Goal: Task Accomplishment & Management: Use online tool/utility

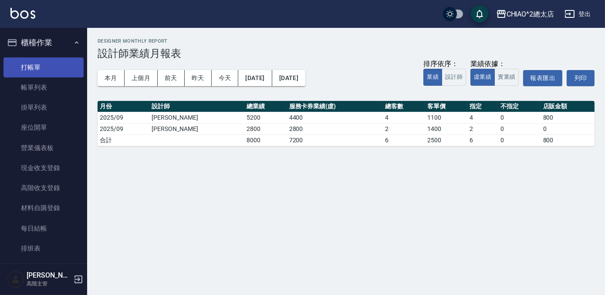
click at [59, 61] on link "打帳單" at bounding box center [43, 67] width 80 height 20
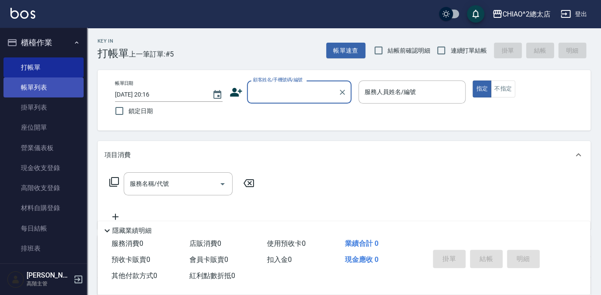
click at [44, 88] on link "帳單列表" at bounding box center [43, 88] width 80 height 20
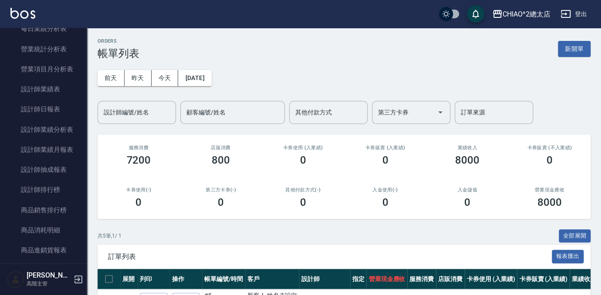
scroll to position [594, 0]
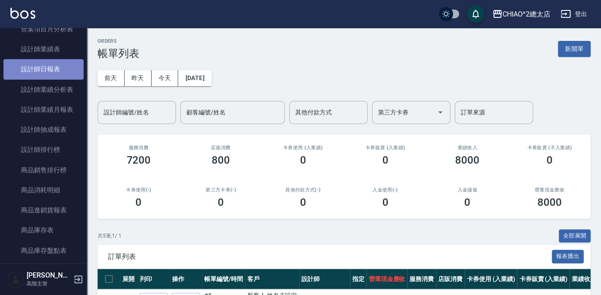
click at [47, 61] on link "設計師日報表" at bounding box center [43, 69] width 80 height 20
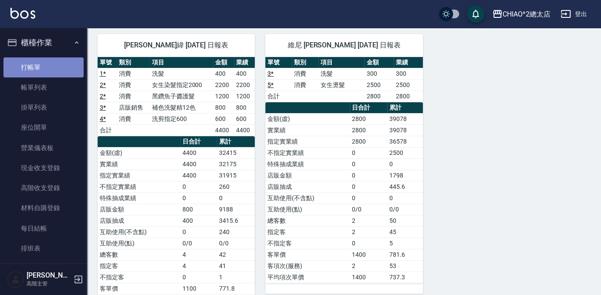
click at [50, 66] on link "打帳單" at bounding box center [43, 67] width 80 height 20
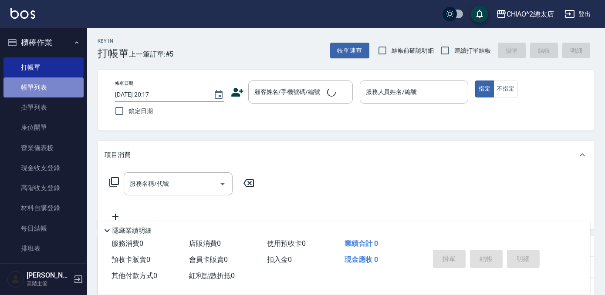
click at [50, 83] on link "帳單列表" at bounding box center [43, 88] width 80 height 20
click at [48, 89] on link "帳單列表" at bounding box center [43, 88] width 80 height 20
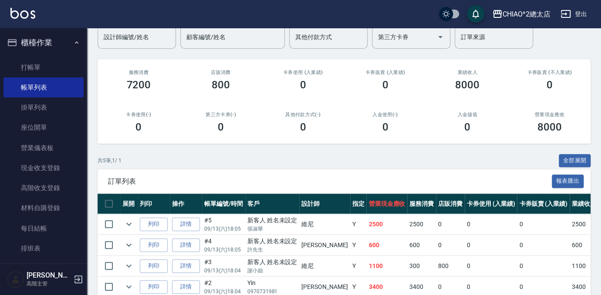
scroll to position [137, 0]
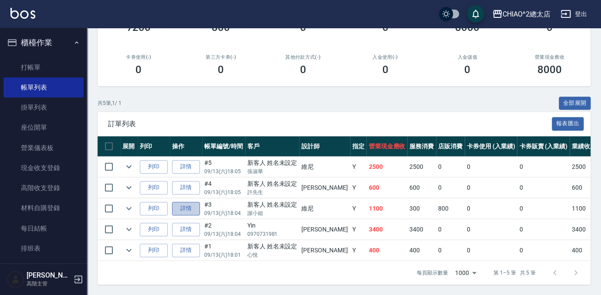
click at [189, 205] on link "詳情" at bounding box center [186, 209] width 28 height 14
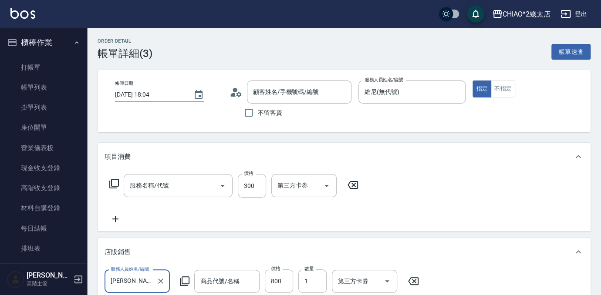
type input "[DATE] 18:04"
type input "維尼(無代號)"
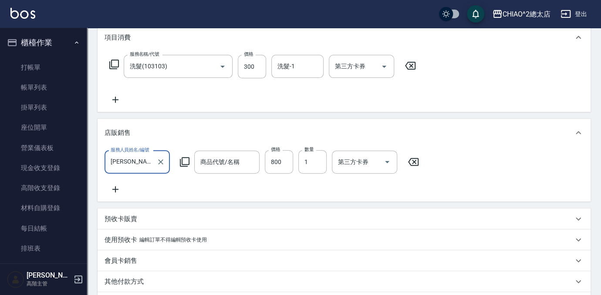
type input "洗髮(103103)"
type input "新客人 姓名未設定/謝小姐/null"
type input "補色洗髮精12色"
click at [137, 166] on input "[PERSON_NAME](無代號)" at bounding box center [130, 162] width 44 height 15
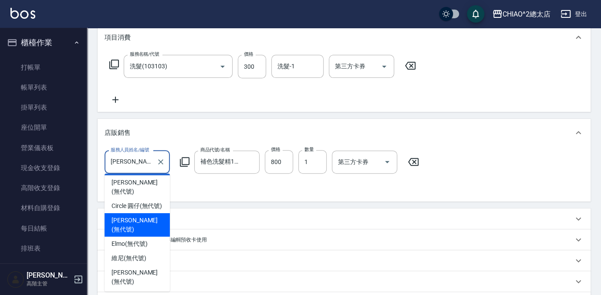
scroll to position [60, 0]
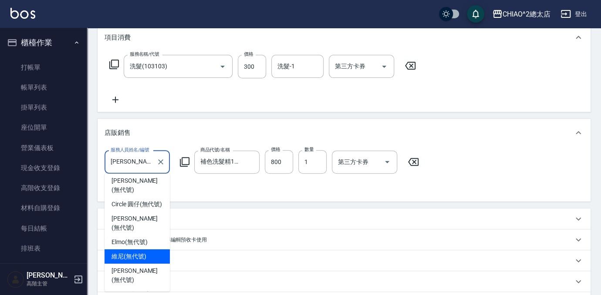
click at [138, 252] on span "維尼 (無代號)" at bounding box center [129, 256] width 35 height 9
type input "維尼(無代號)"
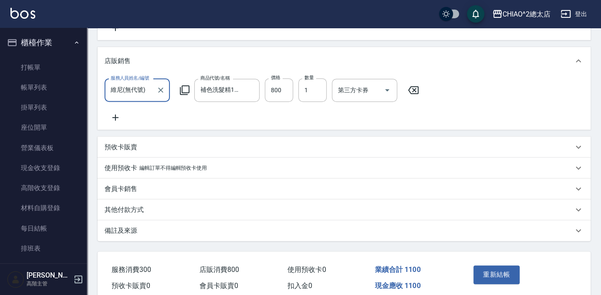
scroll to position [236, 0]
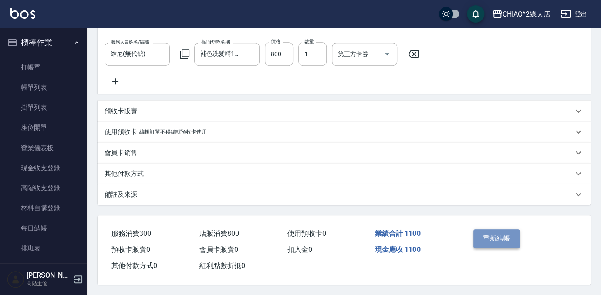
click at [508, 239] on button "重新結帳" at bounding box center [496, 239] width 46 height 18
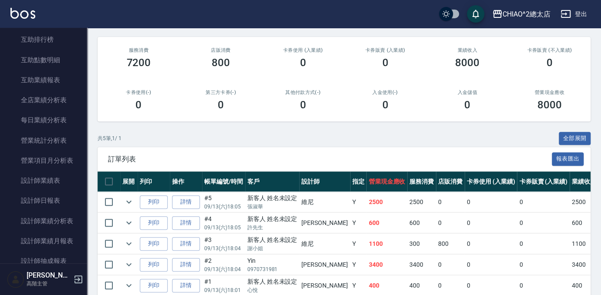
scroll to position [475, 0]
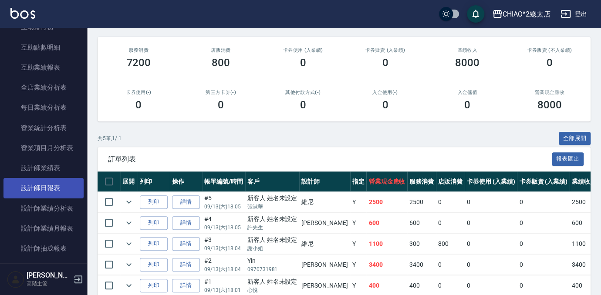
click at [67, 190] on link "設計師日報表" at bounding box center [43, 188] width 80 height 20
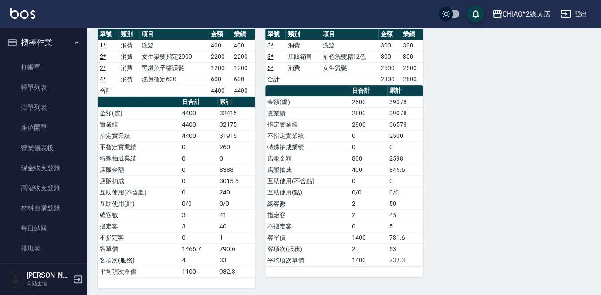
drag, startPoint x: 65, startPoint y: 88, endPoint x: 446, endPoint y: 2, distance: 390.4
click at [65, 88] on link "帳單列表" at bounding box center [43, 88] width 80 height 20
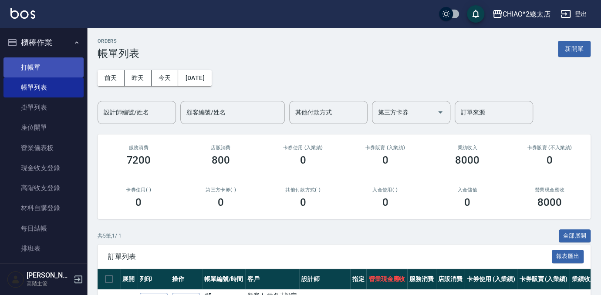
click at [48, 62] on link "打帳單" at bounding box center [43, 67] width 80 height 20
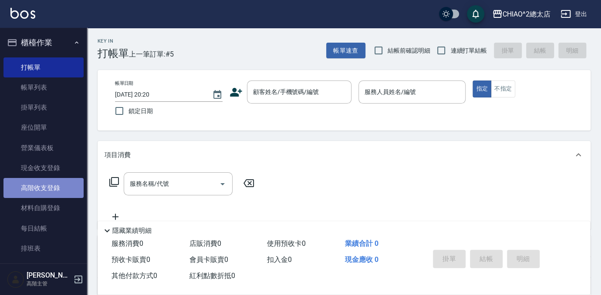
click at [55, 194] on link "高階收支登錄" at bounding box center [43, 188] width 80 height 20
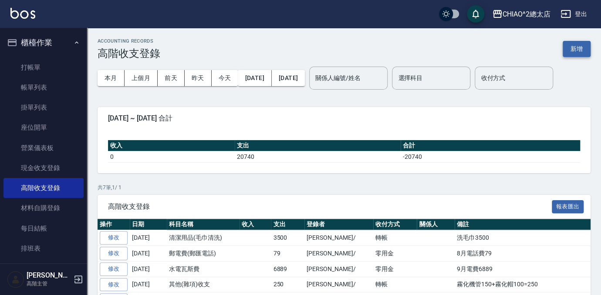
click at [576, 50] on button "新增" at bounding box center [577, 49] width 28 height 16
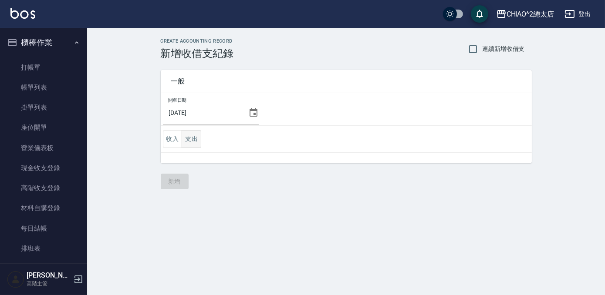
click at [194, 138] on button "支出" at bounding box center [192, 139] width 20 height 18
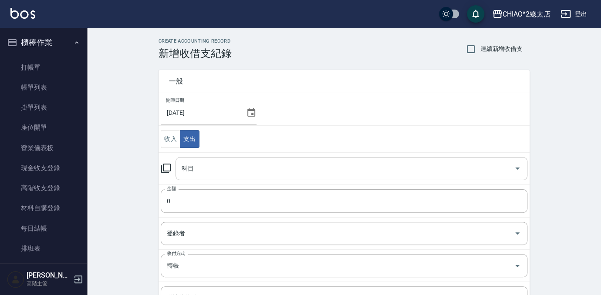
click at [253, 159] on div "科目" at bounding box center [352, 168] width 352 height 23
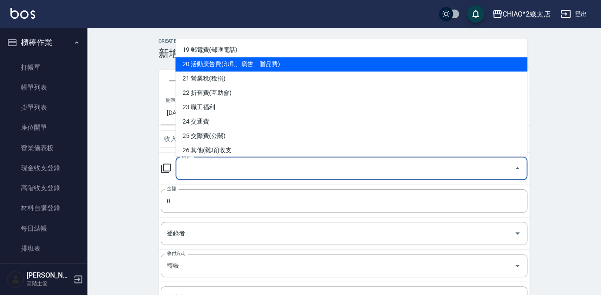
scroll to position [277, 0]
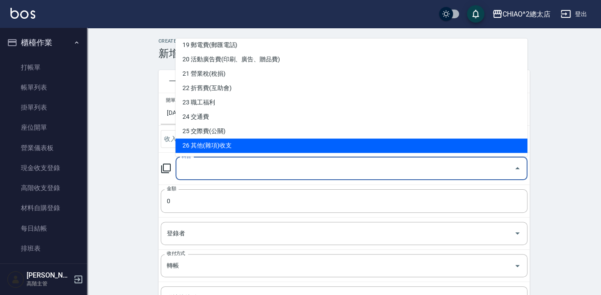
click at [284, 147] on li "26 其他(雜項)收支" at bounding box center [352, 146] width 352 height 14
type input "26 其他(雜項)收支"
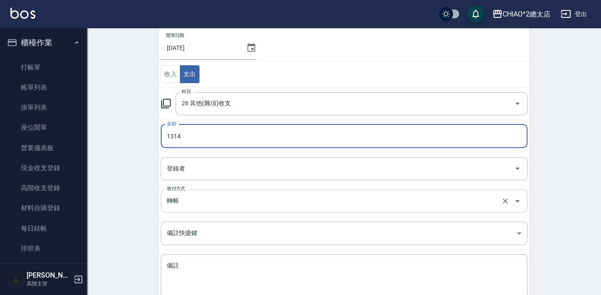
scroll to position [79, 0]
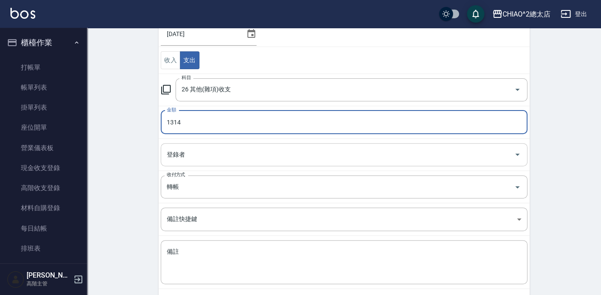
type input "1314"
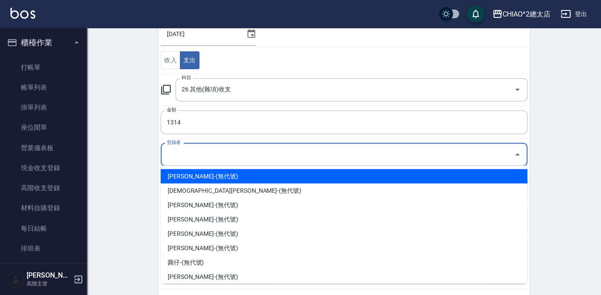
click at [189, 157] on input "登錄者" at bounding box center [338, 154] width 346 height 15
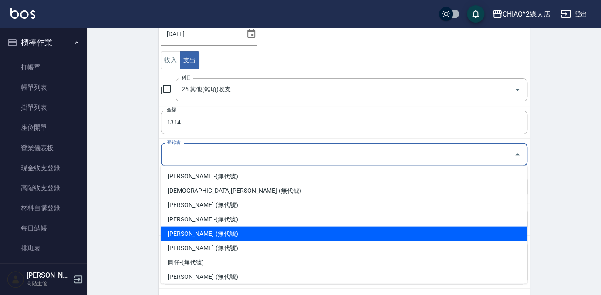
click at [240, 236] on li "[PERSON_NAME]-(無代號)" at bounding box center [344, 234] width 367 height 14
type input "[PERSON_NAME]-(無代號)"
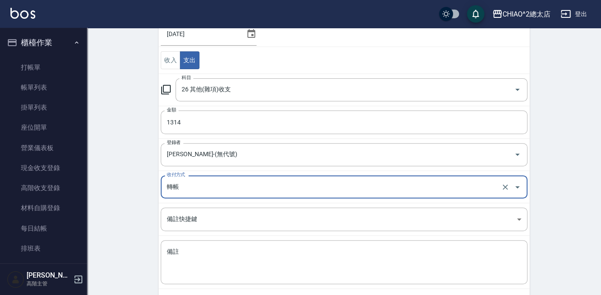
click at [244, 183] on input "轉帳" at bounding box center [332, 186] width 335 height 15
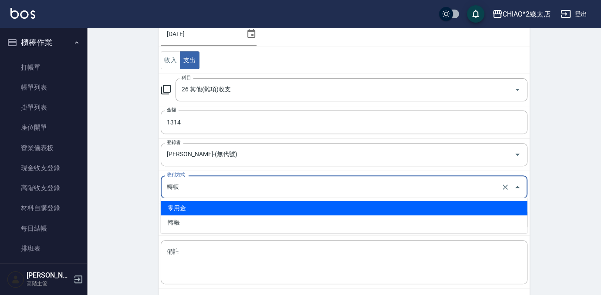
click at [230, 207] on li "零用金" at bounding box center [344, 208] width 367 height 14
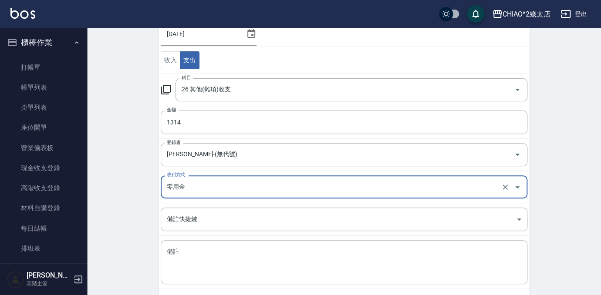
type input "零用金"
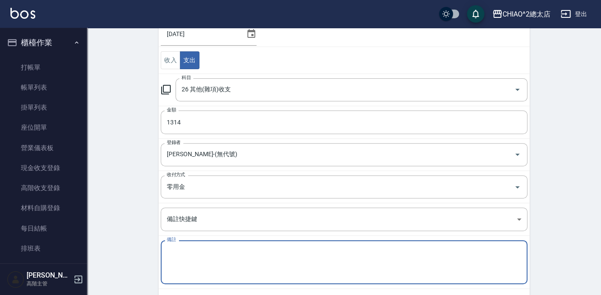
click at [225, 257] on textarea "備註" at bounding box center [344, 263] width 355 height 30
type textarea "5"
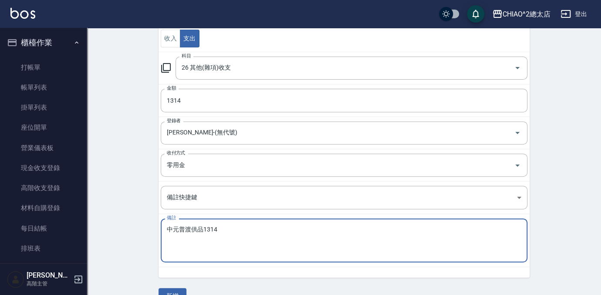
scroll to position [118, 0]
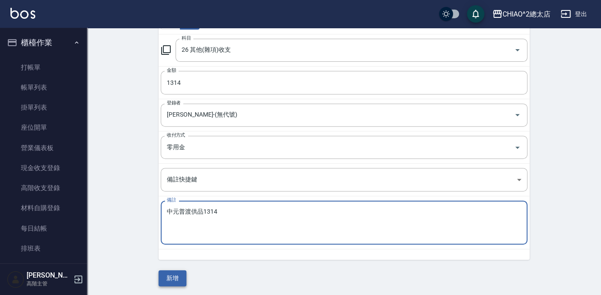
type textarea "中元普渡供品1314"
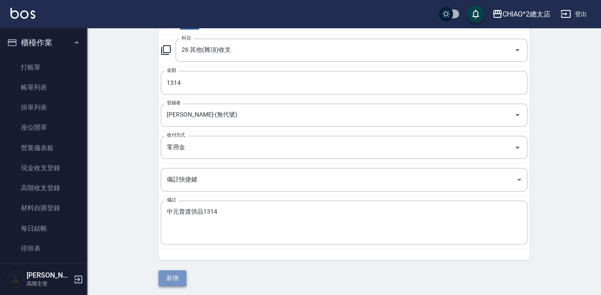
click at [167, 275] on button "新增" at bounding box center [173, 278] width 28 height 16
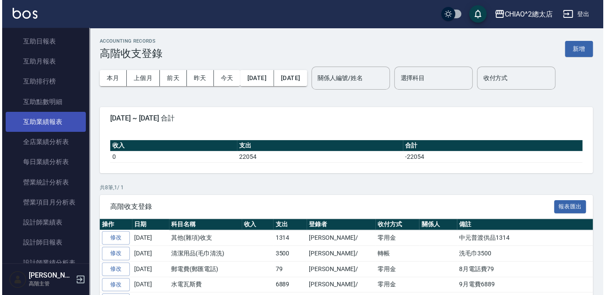
scroll to position [475, 0]
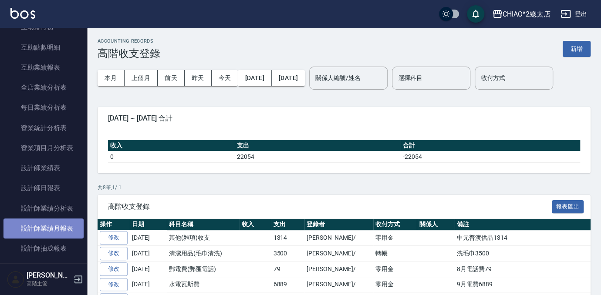
click at [55, 228] on link "設計師業績月報表" at bounding box center [43, 229] width 80 height 20
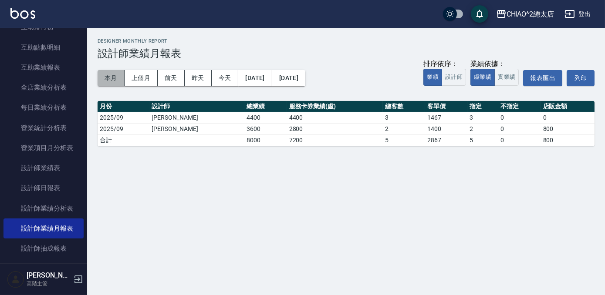
click at [106, 83] on button "本月" at bounding box center [111, 78] width 27 height 16
